Goal: Check status: Check status

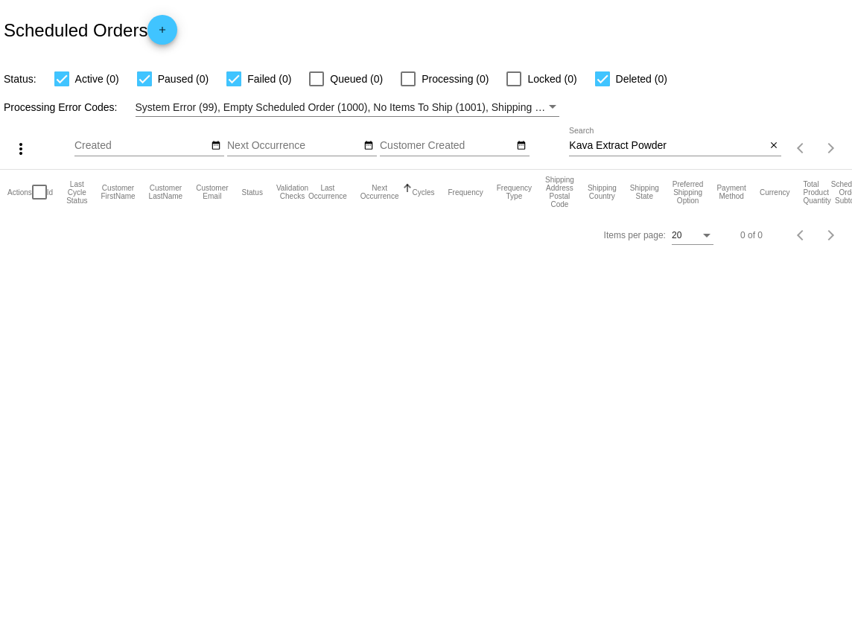
click at [601, 142] on input "Kava Extract Powder" at bounding box center [667, 146] width 197 height 12
type input ","
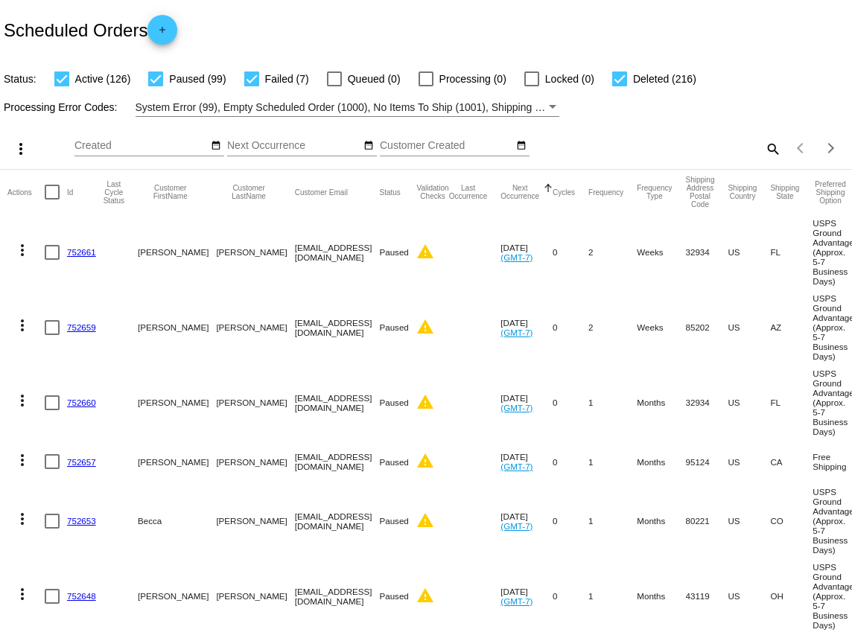
click at [768, 146] on mat-icon "search" at bounding box center [772, 148] width 18 height 23
click at [702, 151] on input "Search" at bounding box center [675, 146] width 212 height 12
type input "[PERSON_NAME]"
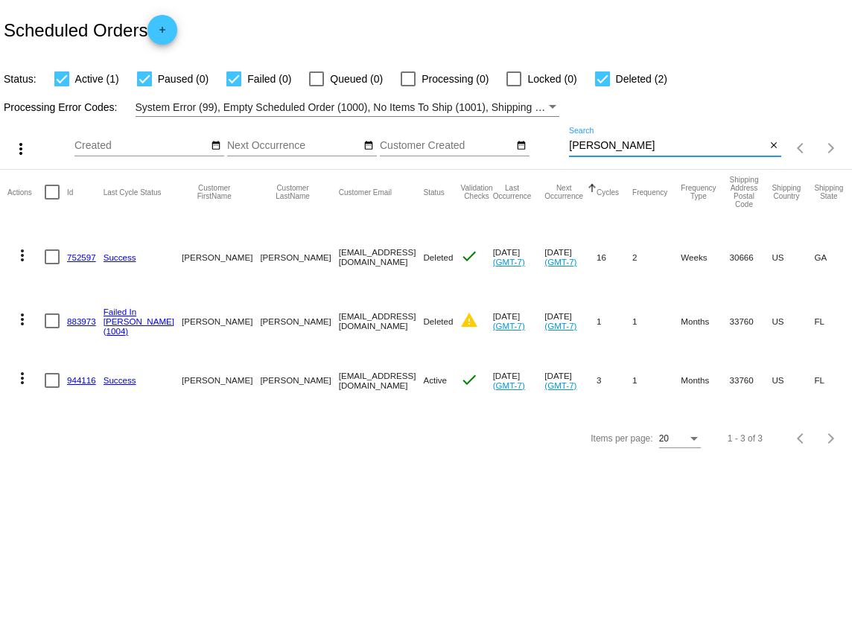
click at [87, 385] on link "944116" at bounding box center [81, 380] width 29 height 10
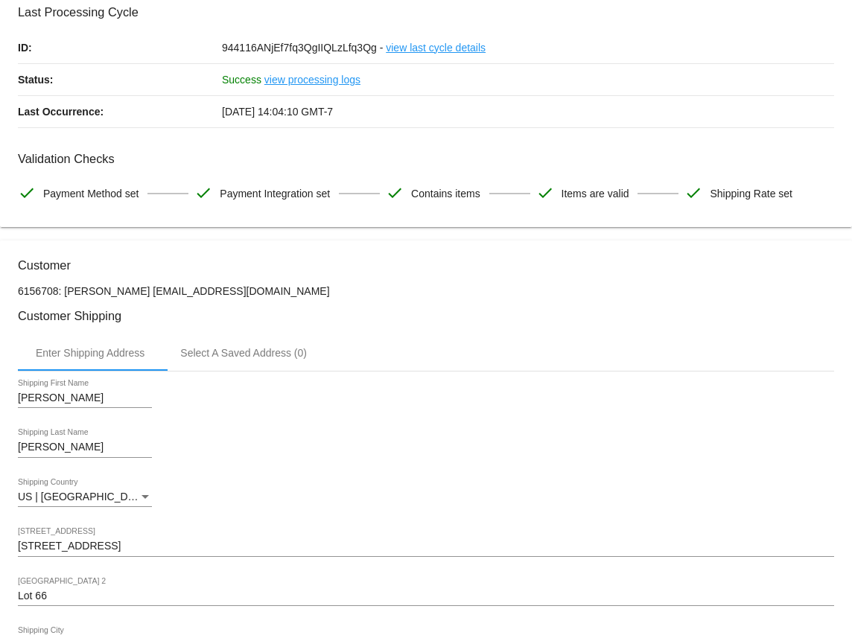
scroll to position [93, 0]
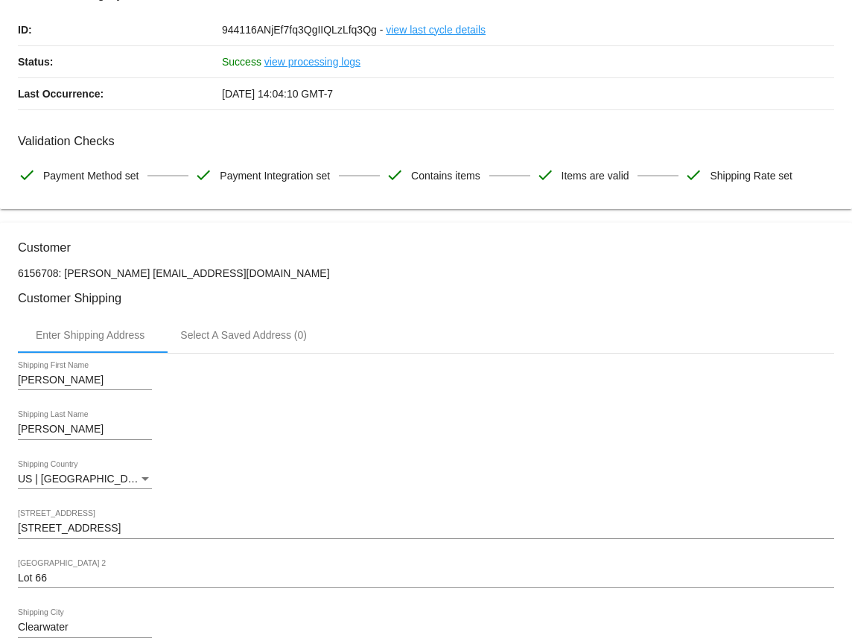
click at [334, 63] on link "view processing logs" at bounding box center [312, 61] width 96 height 31
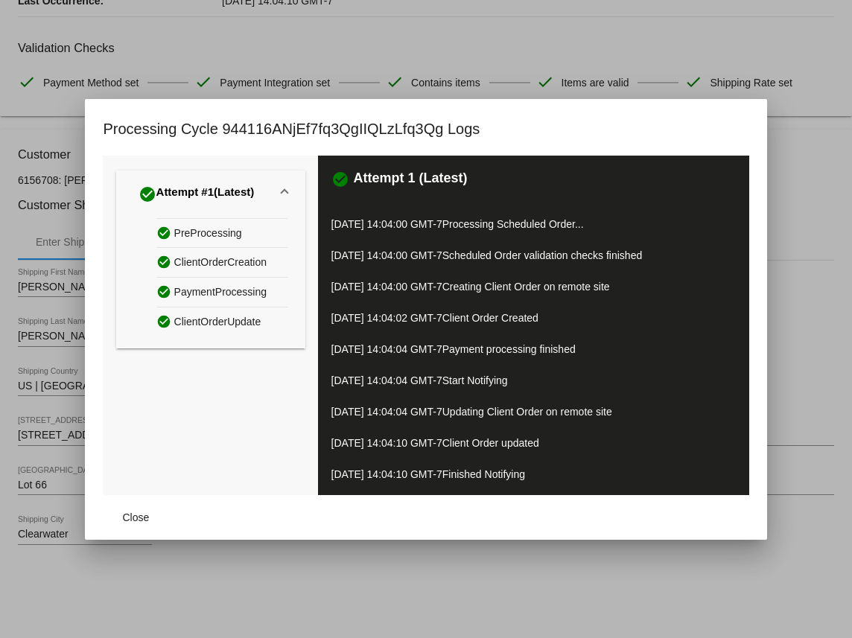
click at [273, 196] on span "check_circle Attempt #1 (Latest)" at bounding box center [208, 194] width 148 height 25
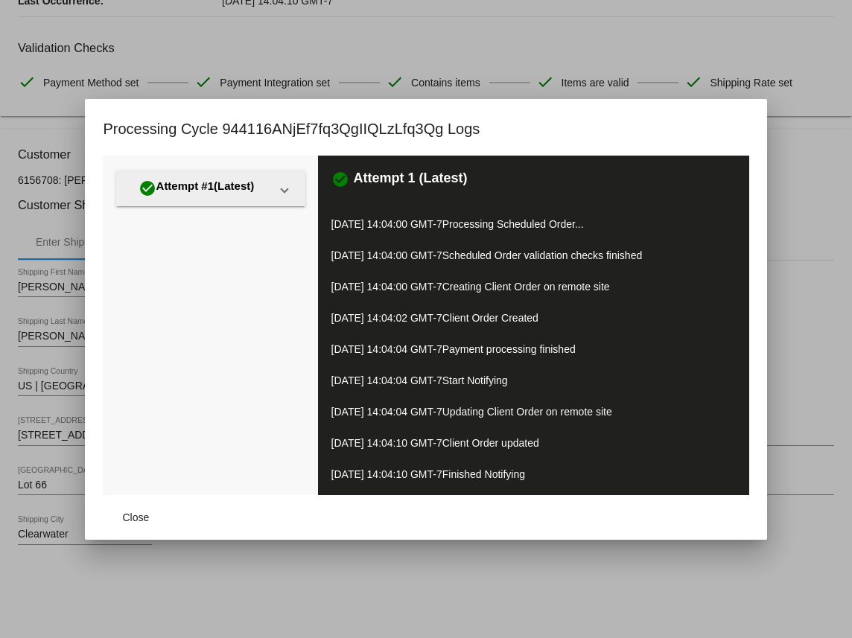
click at [273, 196] on span "check_circle Attempt #1 (Latest)" at bounding box center [208, 188] width 148 height 25
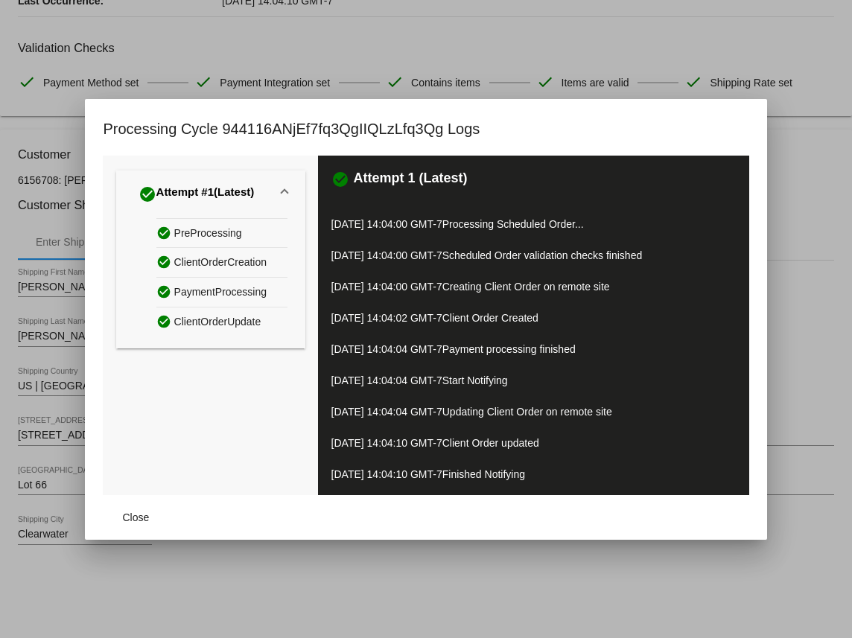
click at [314, 619] on div at bounding box center [426, 319] width 852 height 638
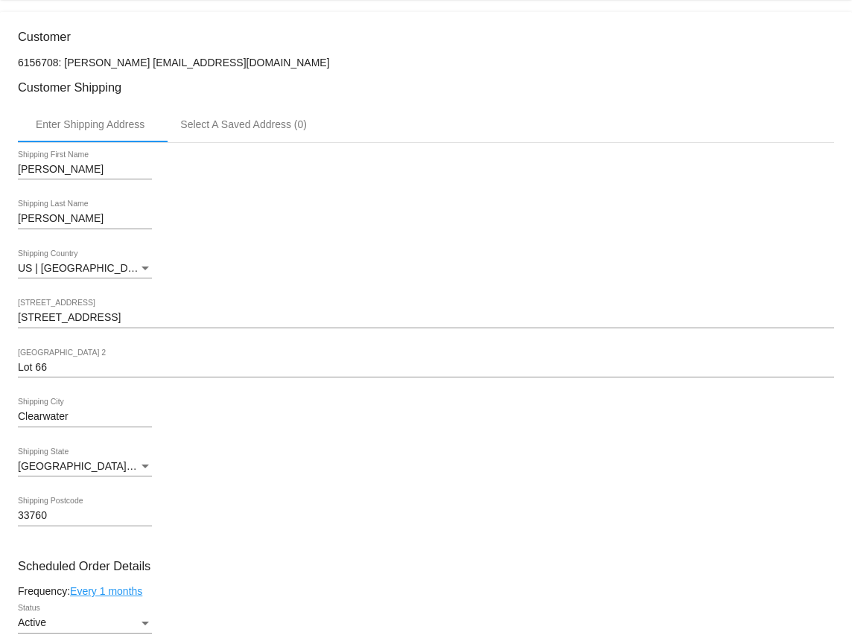
scroll to position [0, 0]
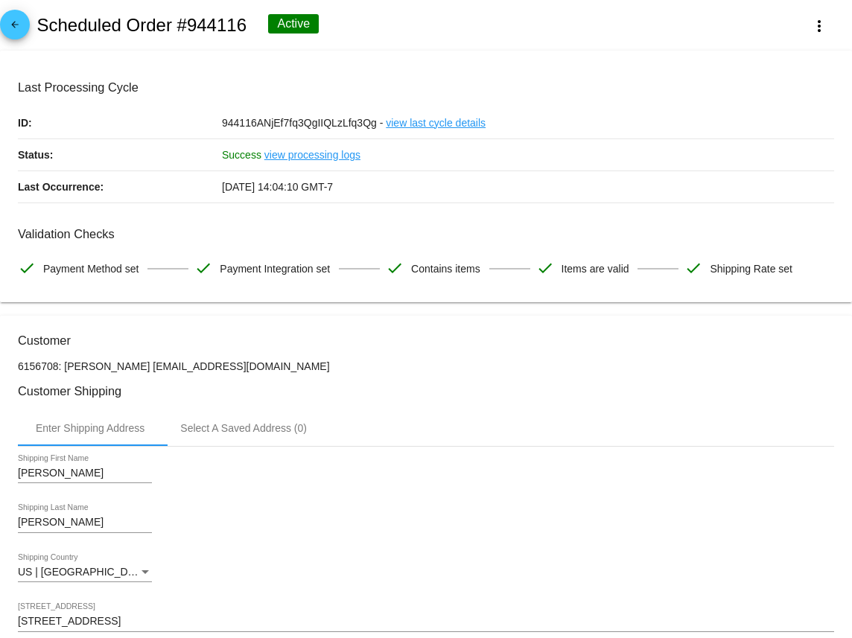
click at [311, 150] on link "view processing logs" at bounding box center [312, 154] width 96 height 31
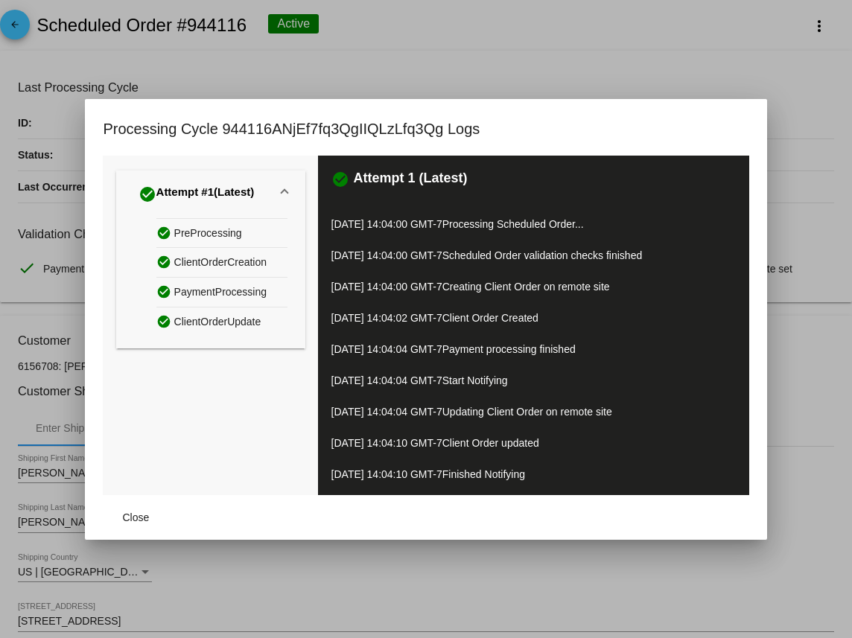
click at [456, 84] on div at bounding box center [426, 319] width 852 height 638
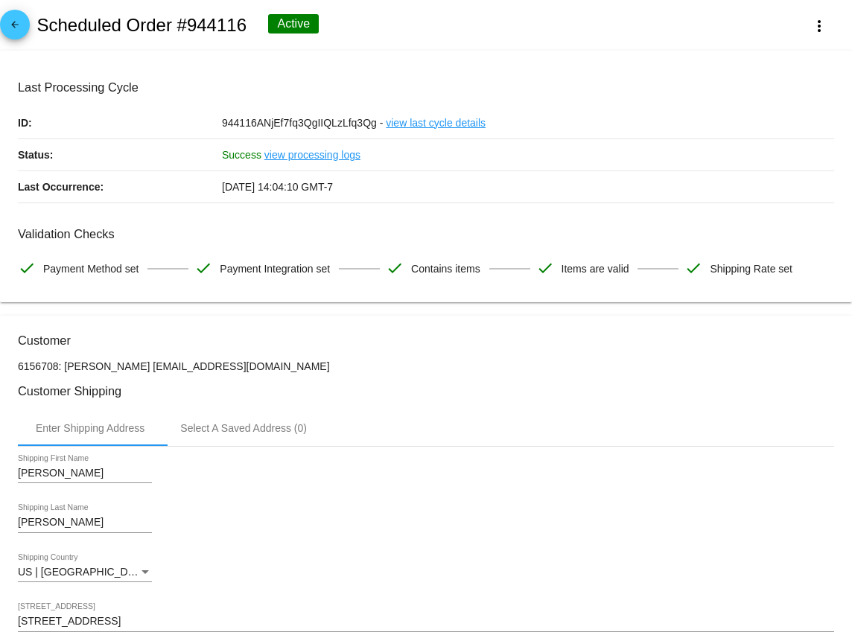
click at [413, 123] on link "view last cycle details" at bounding box center [436, 122] width 100 height 31
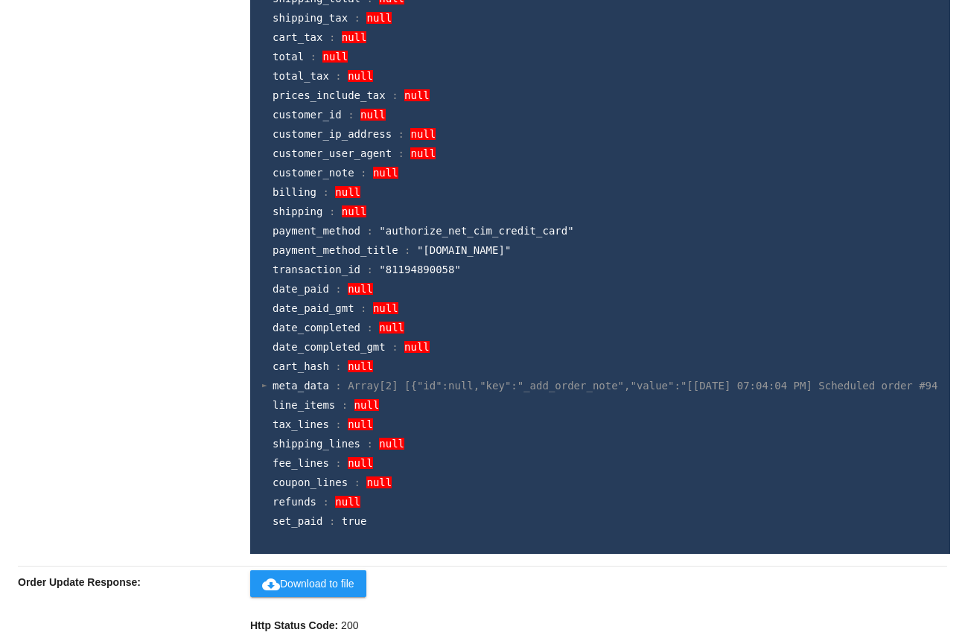
scroll to position [2355, 0]
